Goal: Information Seeking & Learning: Learn about a topic

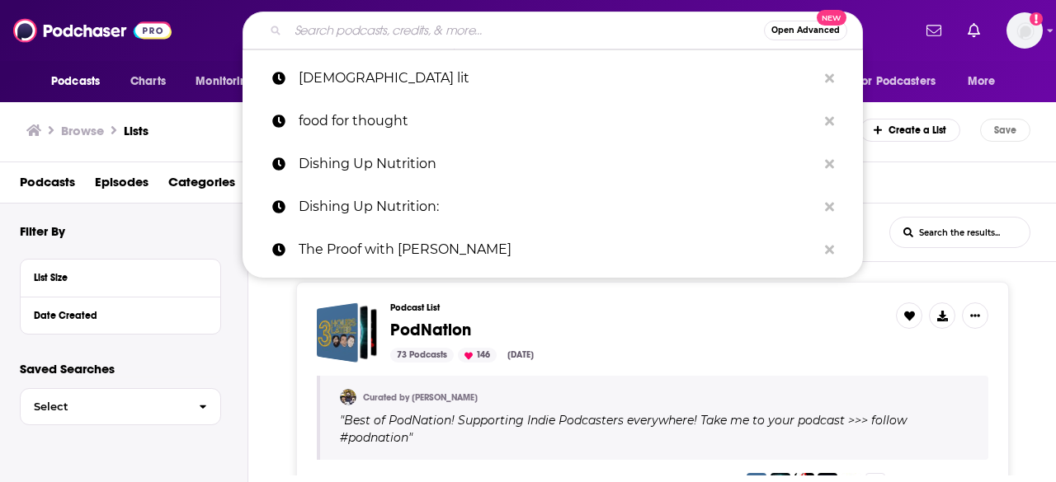
click at [356, 39] on input "Search podcasts, credits, & more..." at bounding box center [526, 30] width 476 height 26
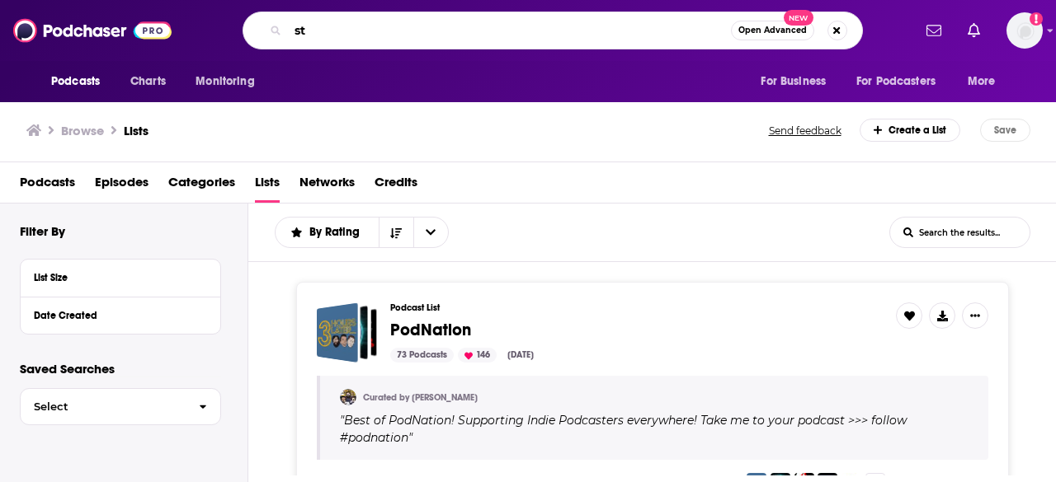
type input "s"
type input "MrBallen"
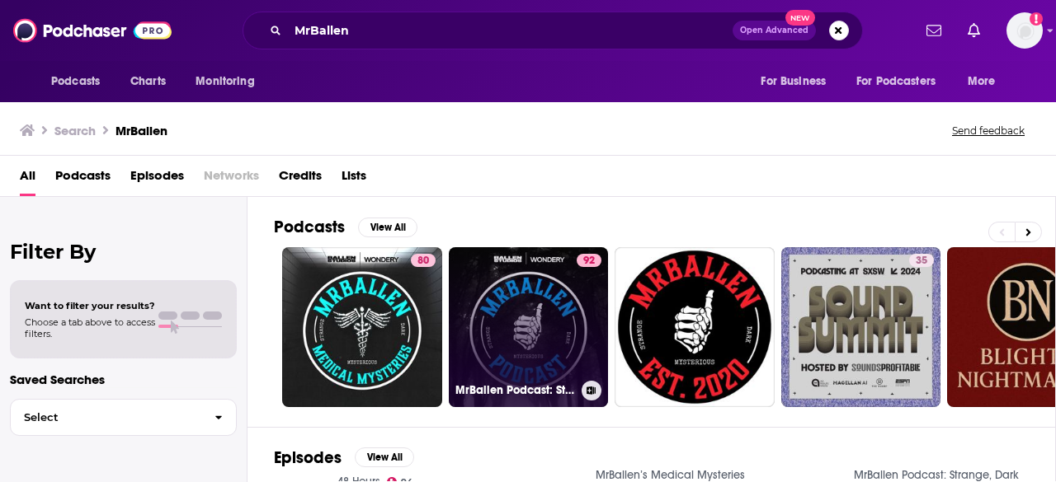
click at [552, 299] on link "92 MrBallen Podcast: Strange, Dark & Mysterious Stories" at bounding box center [529, 327] width 160 height 160
